Goal: Task Accomplishment & Management: Manage account settings

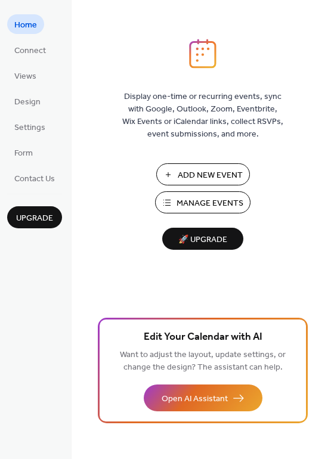
click at [184, 197] on span "Manage Events" at bounding box center [209, 203] width 67 height 13
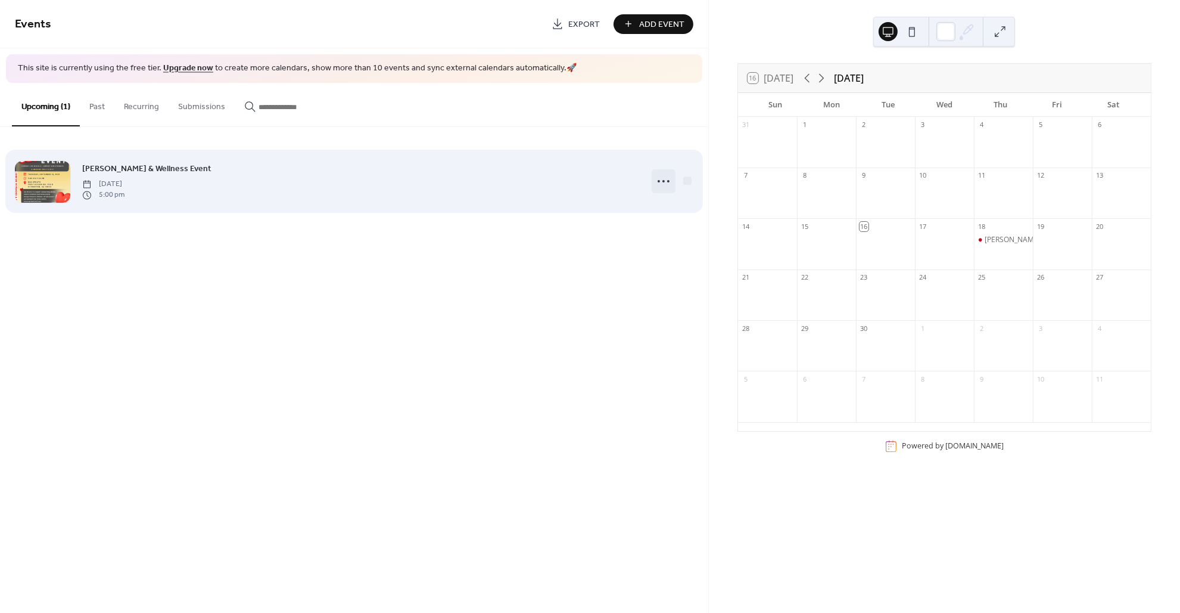
click at [658, 178] on icon at bounding box center [663, 181] width 19 height 19
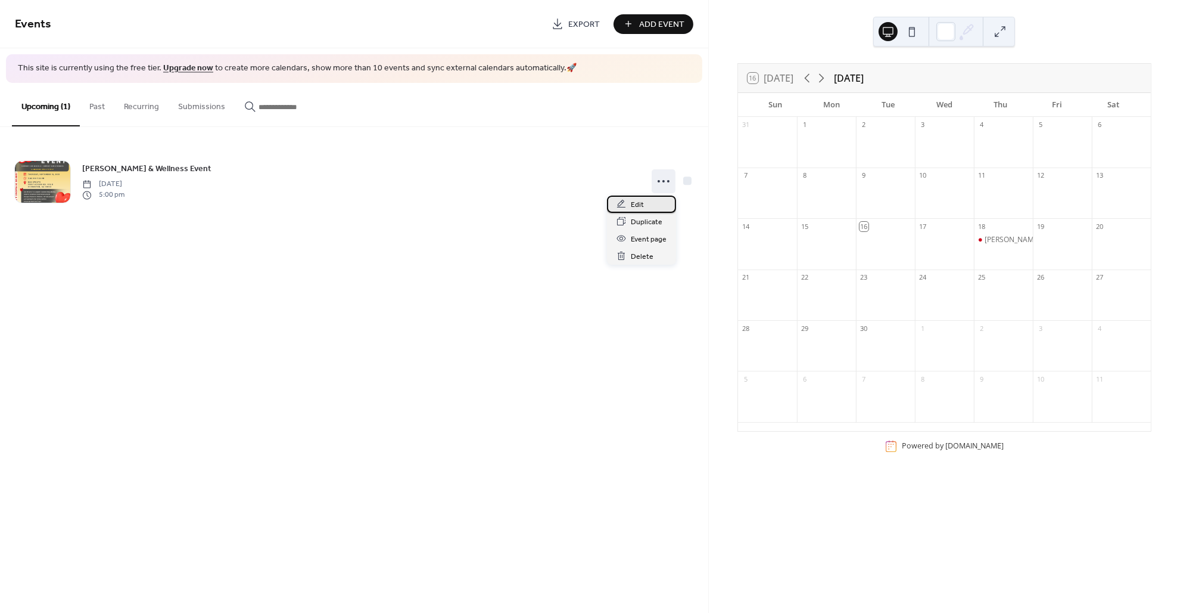
click at [645, 205] on div "Edit" at bounding box center [641, 203] width 69 height 17
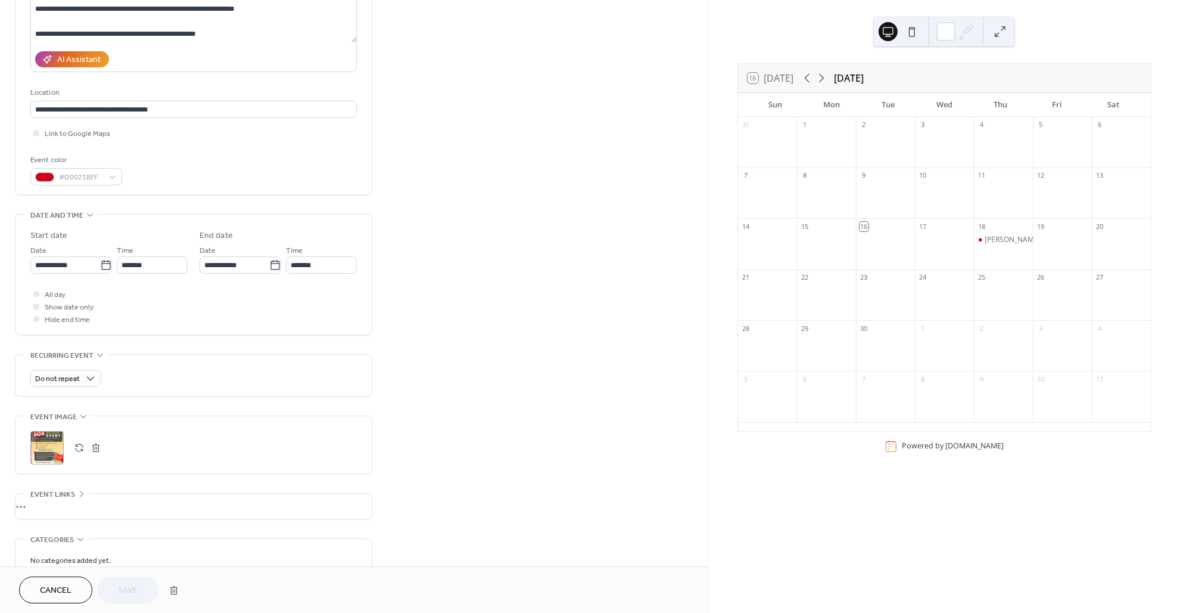
scroll to position [265, 0]
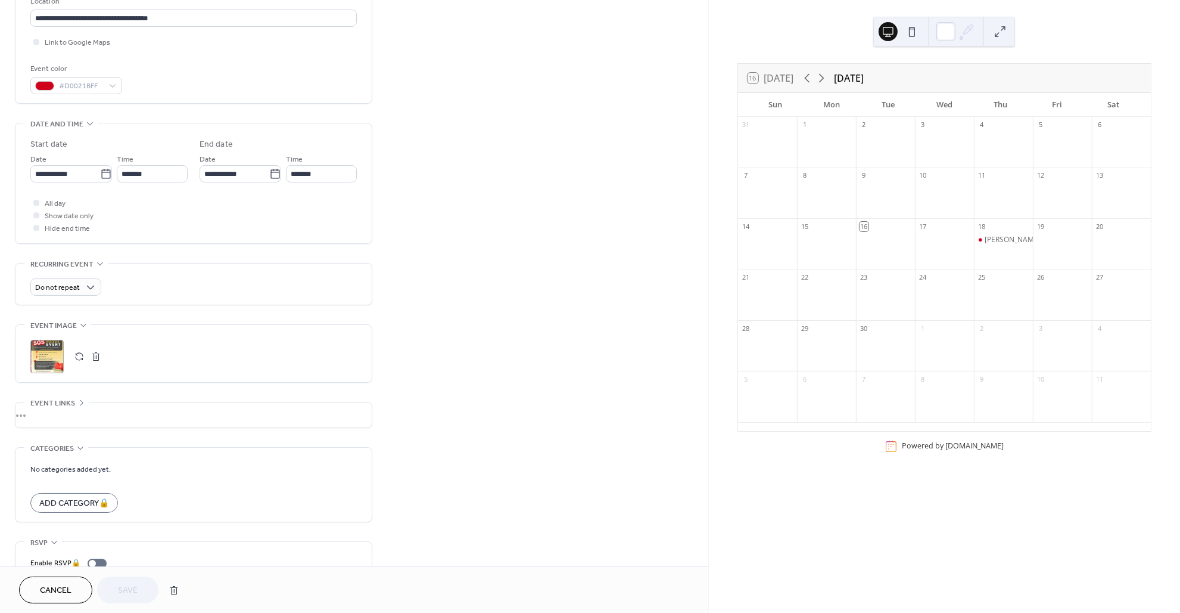
click at [102, 352] on button "button" at bounding box center [96, 356] width 17 height 17
click at [79, 350] on button "button" at bounding box center [79, 356] width 17 height 17
click at [130, 589] on span "Save" at bounding box center [128, 591] width 20 height 13
